Goal: Check status: Check status

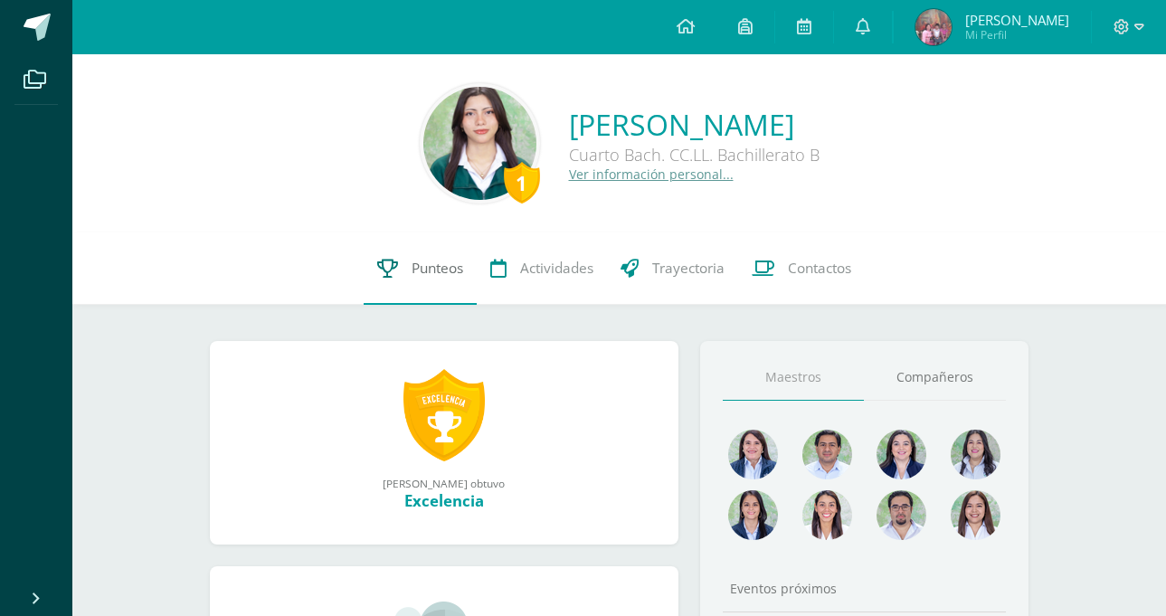
drag, startPoint x: 412, startPoint y: 242, endPoint x: 418, endPoint y: 258, distance: 16.3
click at [412, 243] on link "Punteos" at bounding box center [420, 268] width 113 height 72
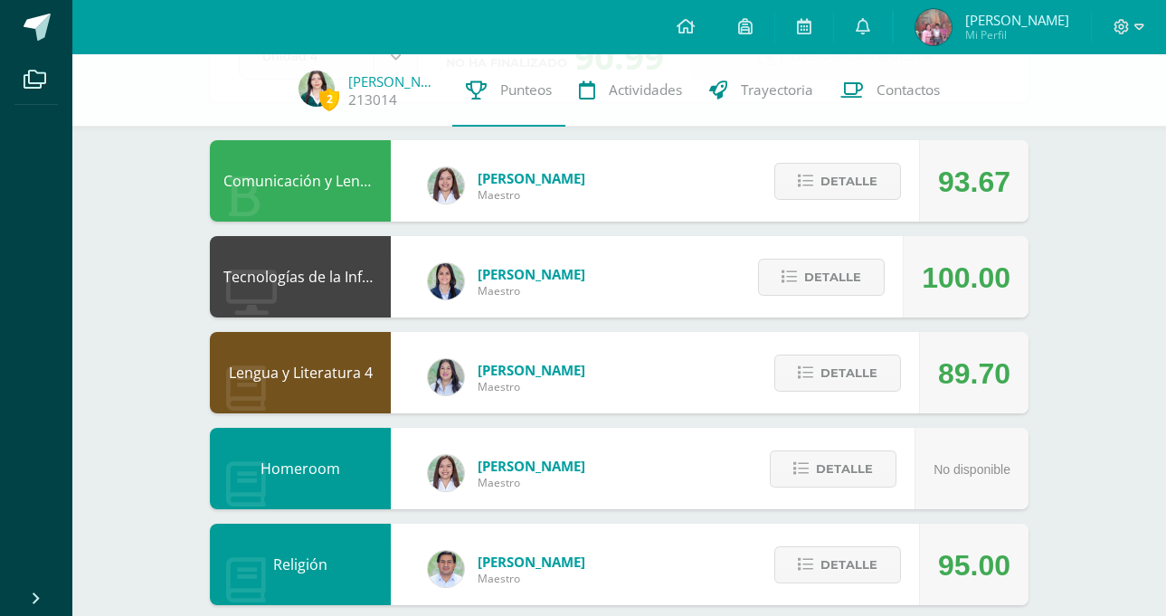
scroll to position [118, 0]
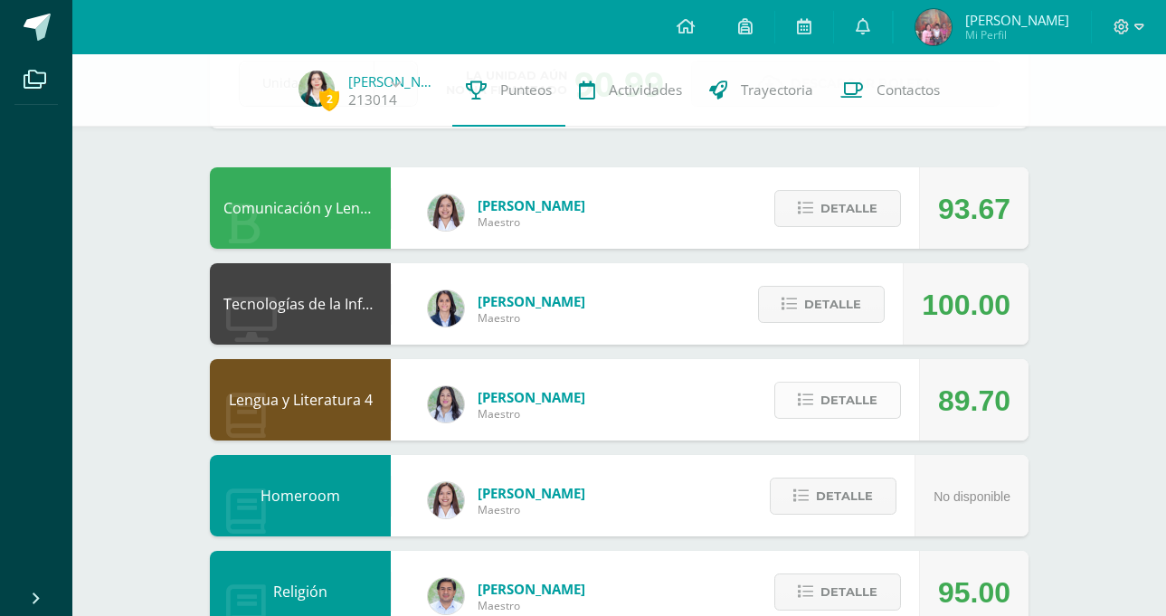
click at [865, 402] on span "Detalle" at bounding box center [848, 399] width 57 height 33
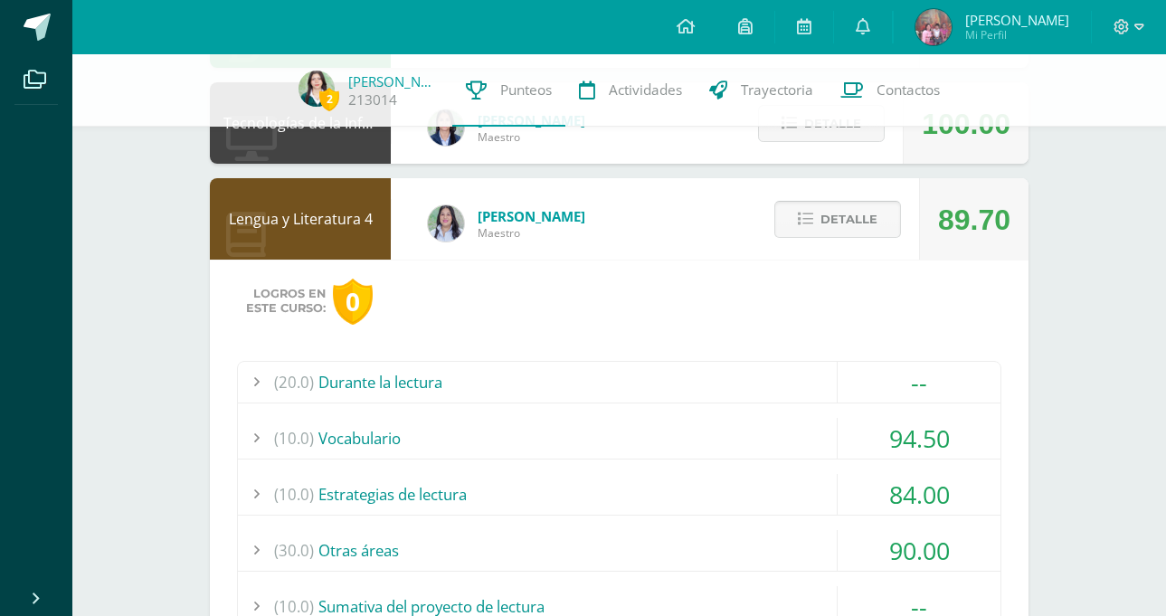
scroll to position [479, 0]
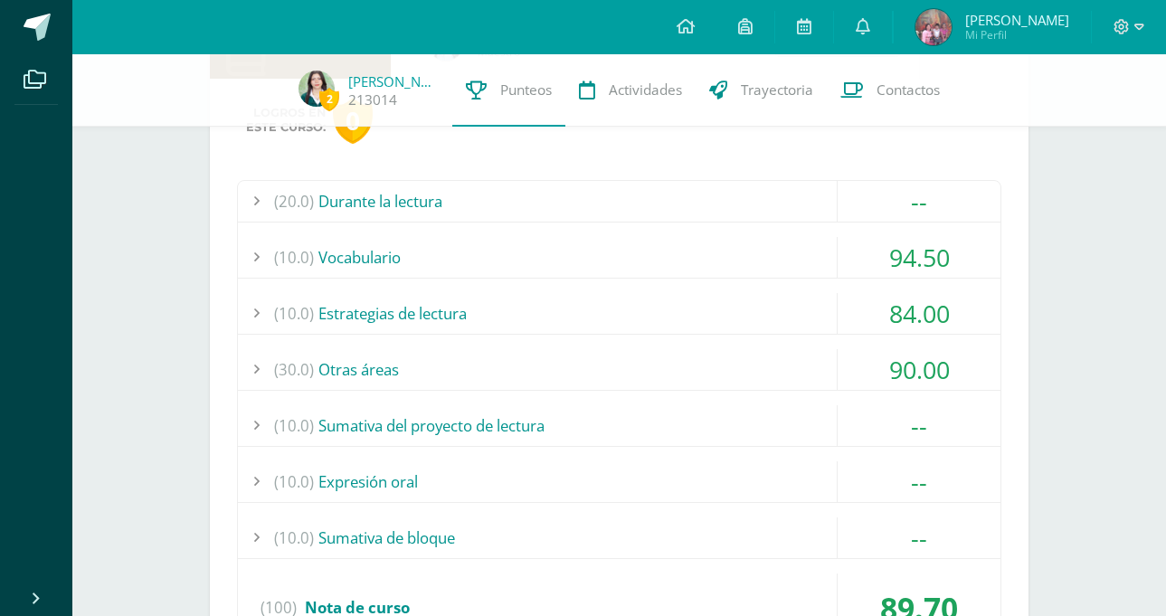
click at [719, 306] on div "(10.0) Estrategias de lectura" at bounding box center [619, 313] width 762 height 41
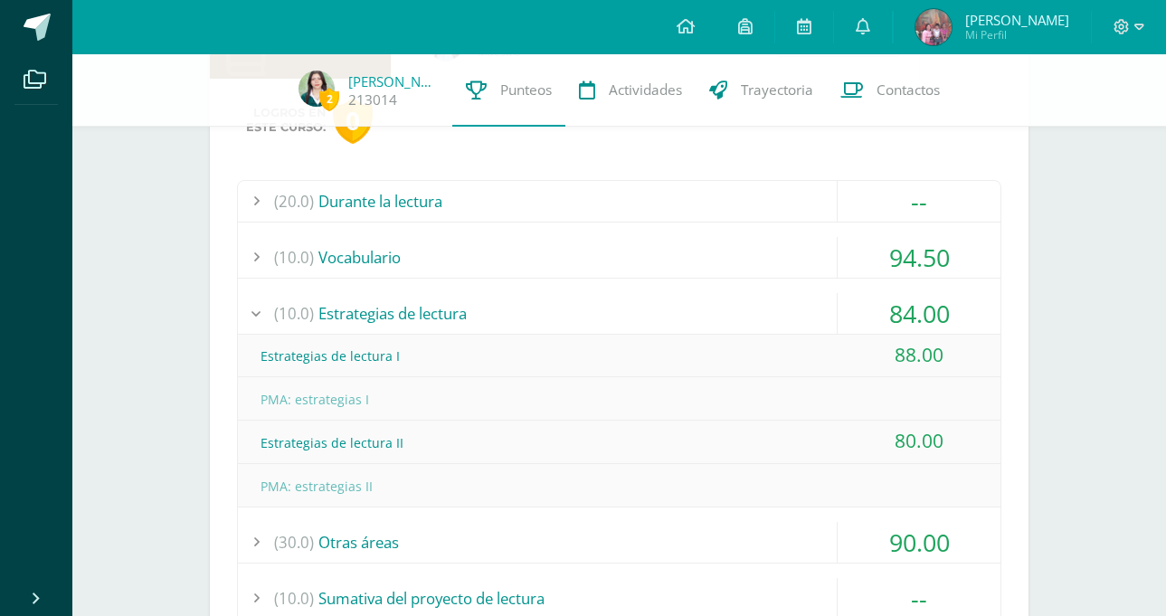
click at [719, 306] on div "(10.0) Estrategias de lectura" at bounding box center [619, 313] width 762 height 41
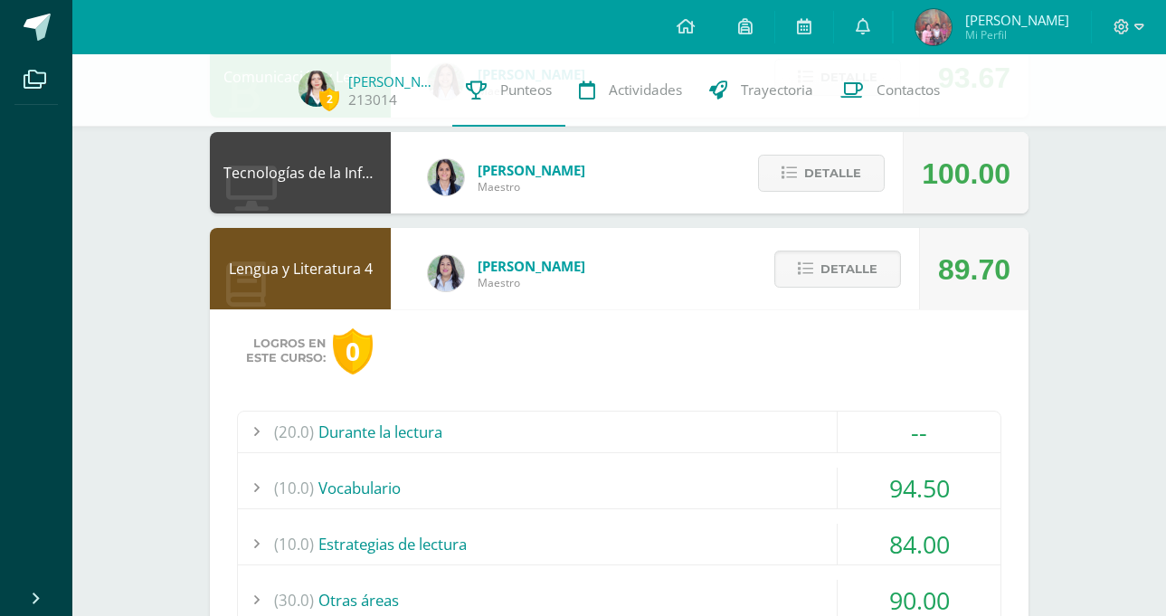
scroll to position [118, 0]
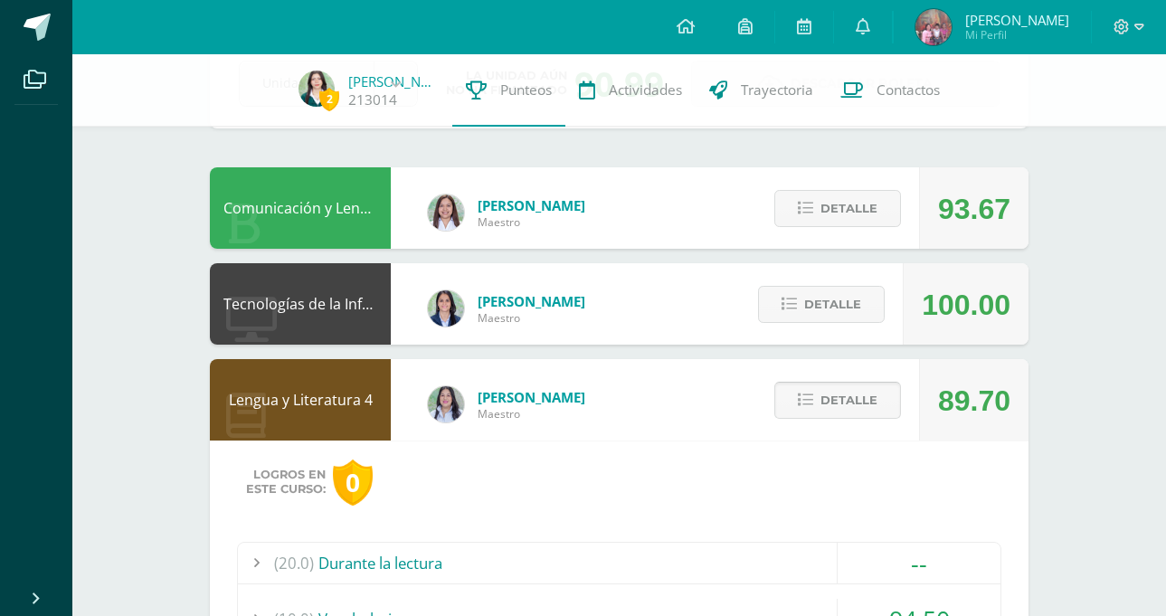
click at [859, 404] on span "Detalle" at bounding box center [848, 399] width 57 height 33
